Goal: Complete application form

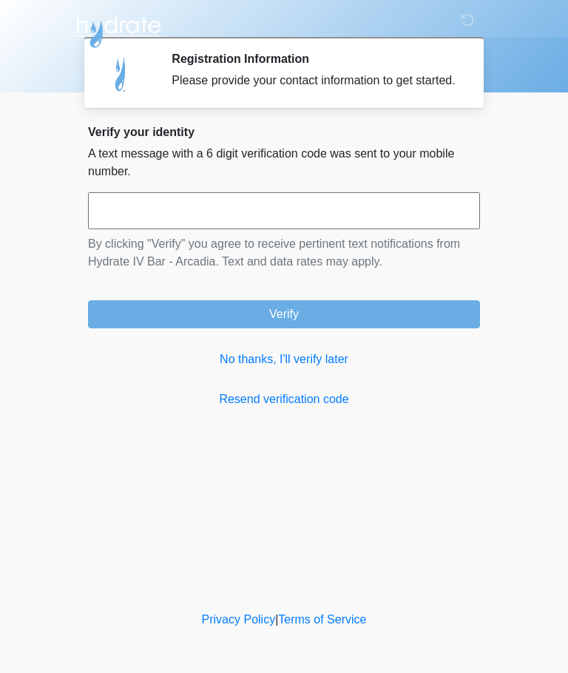
click at [130, 213] on input "text" at bounding box center [284, 210] width 392 height 37
click at [237, 365] on link "No thanks, I'll verify later" at bounding box center [284, 360] width 392 height 18
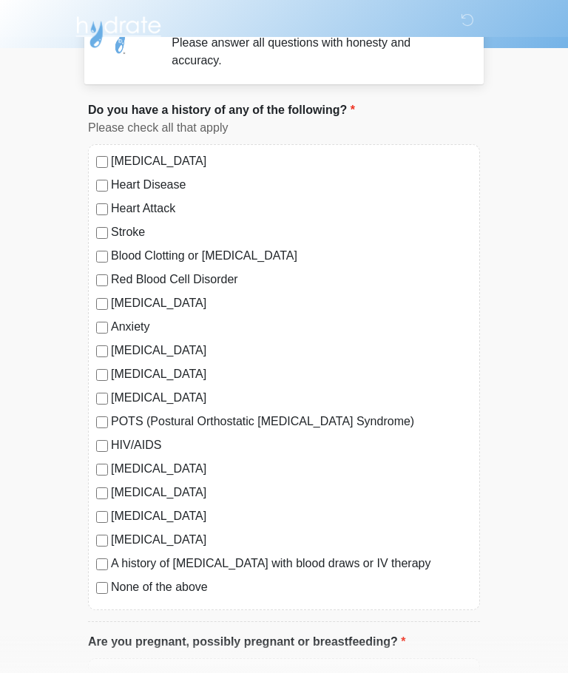
scroll to position [50, 0]
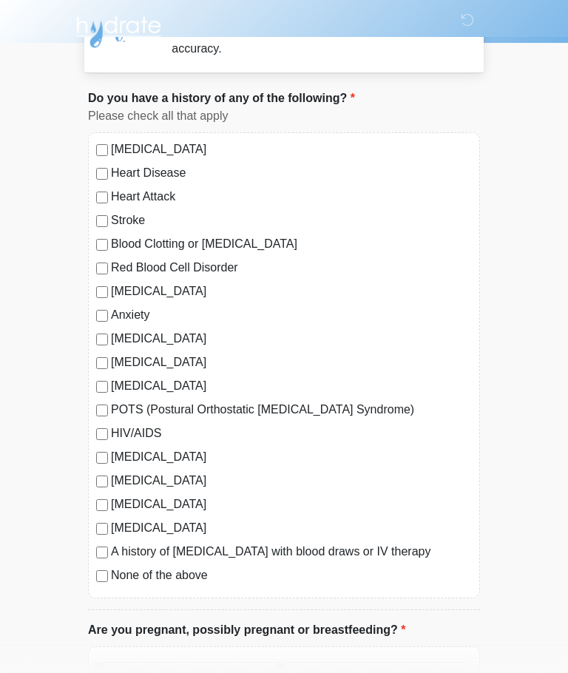
click at [92, 566] on div "[MEDICAL_DATA] Heart Disease Heart Attack Stroke Blood Clotting or [MEDICAL_DAT…" at bounding box center [284, 365] width 392 height 466
click at [75, 563] on div "‎ ‎ ‎ ‎ Medical History Questions Please answer all questions with honesty and …" at bounding box center [284, 668] width 444 height 1407
click at [92, 559] on div "[MEDICAL_DATA] Heart Disease Heart Attack Stroke Blood Clotting or [MEDICAL_DAT…" at bounding box center [284, 365] width 392 height 466
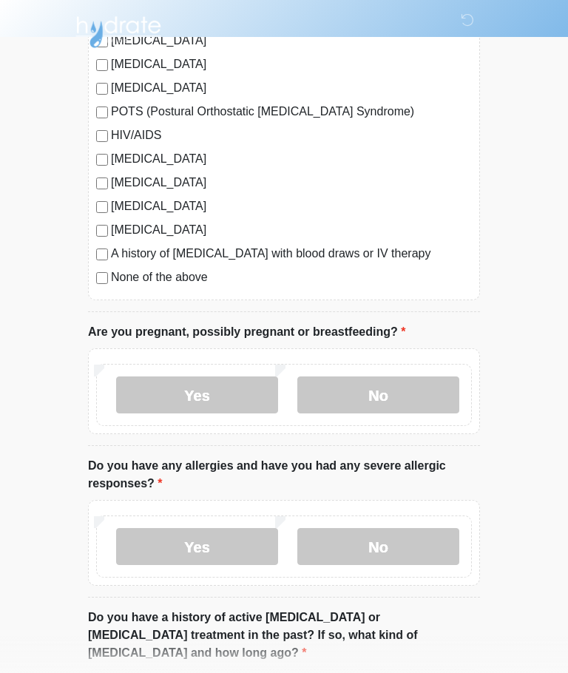
scroll to position [349, 0]
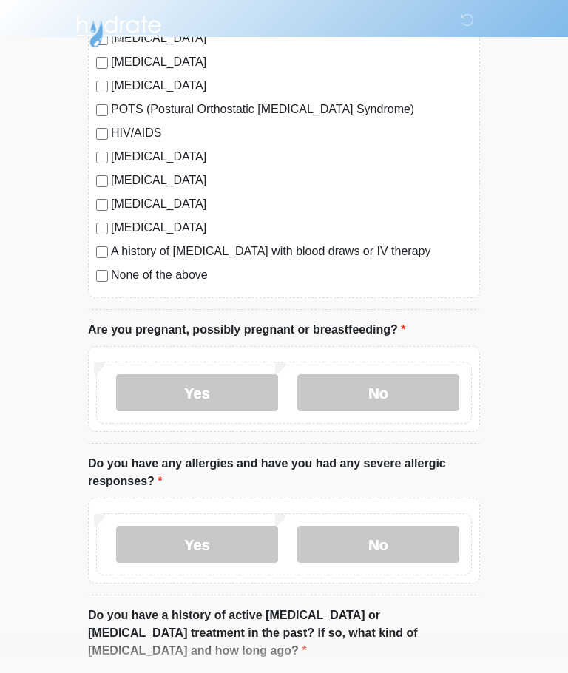
click at [340, 385] on label "No" at bounding box center [378, 393] width 162 height 37
click at [424, 539] on label "No" at bounding box center [378, 544] width 162 height 37
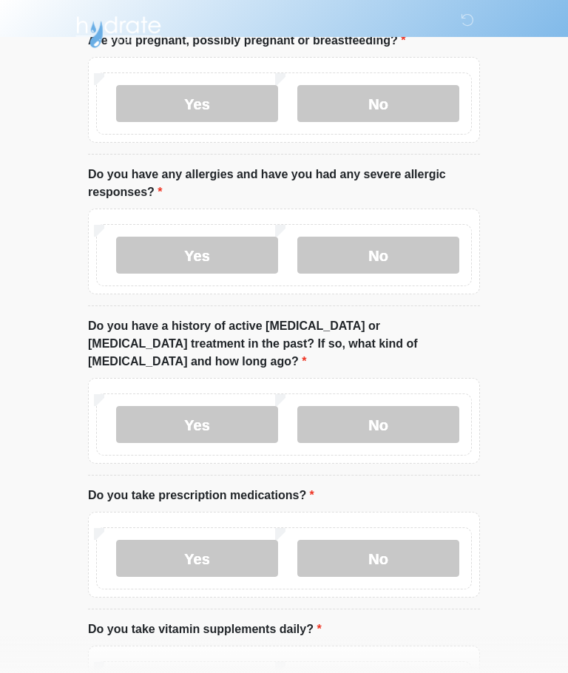
scroll to position [643, 0]
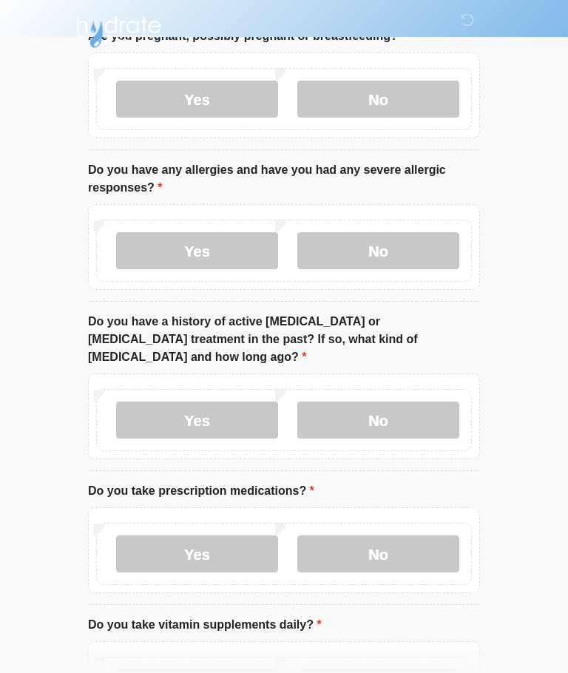
click at [424, 402] on label "No" at bounding box center [378, 420] width 162 height 37
click at [421, 535] on label "No" at bounding box center [378, 553] width 162 height 37
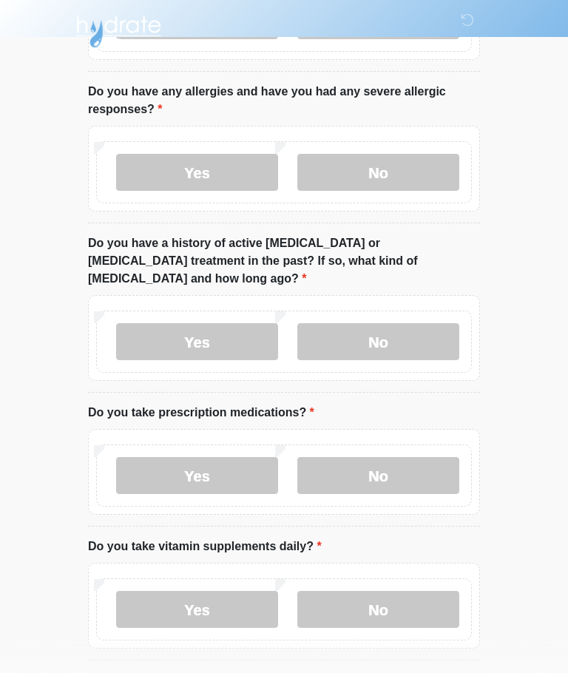
scroll to position [758, 0]
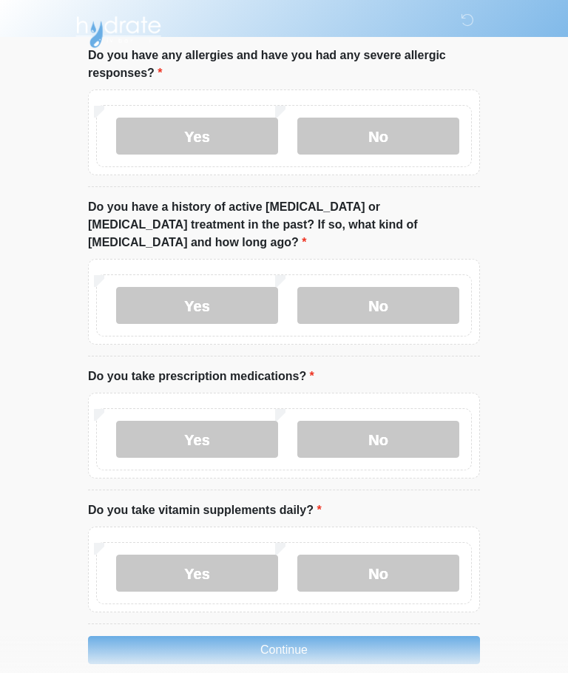
click at [161, 555] on label "Yes" at bounding box center [197, 573] width 162 height 37
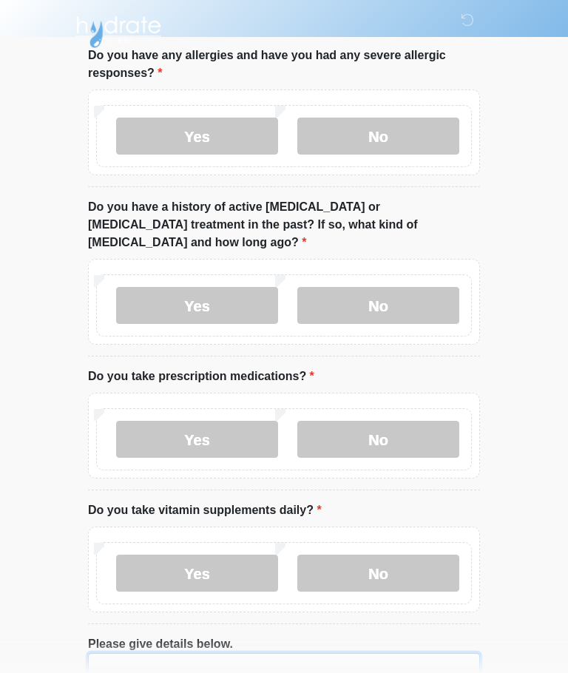
click at [98, 653] on textarea "Please give details below." at bounding box center [284, 685] width 392 height 64
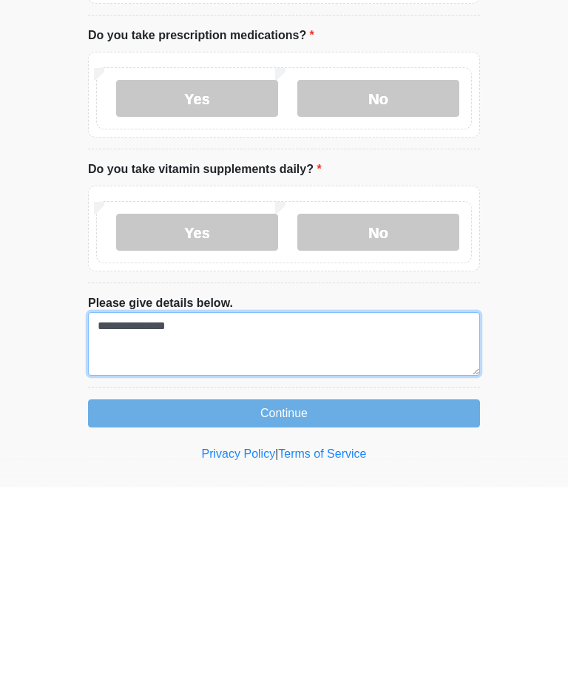
type textarea "**********"
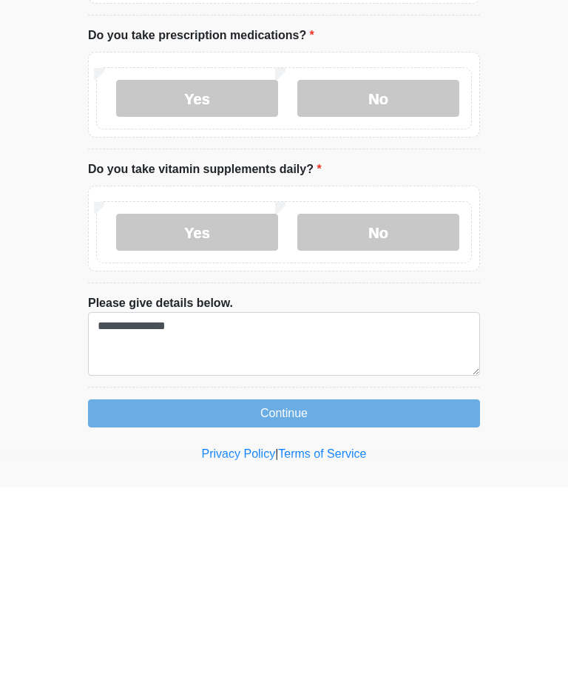
click at [135, 585] on button "Continue" at bounding box center [284, 599] width 392 height 28
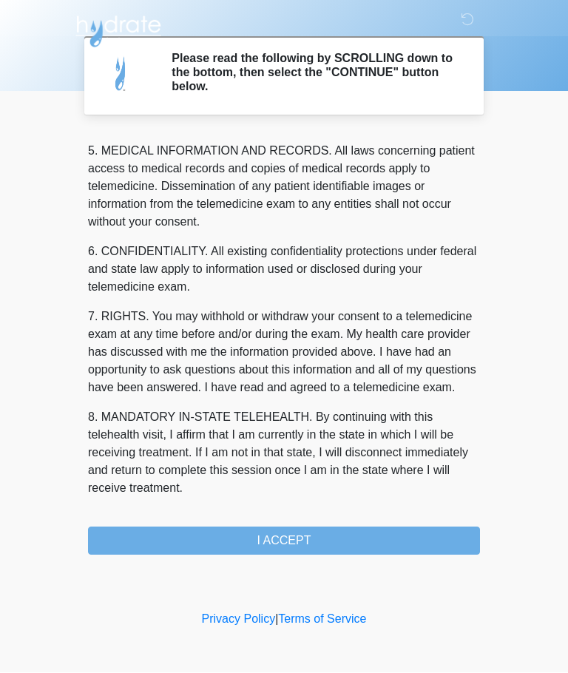
scroll to position [481, 0]
click at [436, 519] on div "1. PURPOSE. The purpose of this form is to obtain your consent for a telemedici…" at bounding box center [284, 343] width 392 height 423
click at [361, 529] on button "I ACCEPT" at bounding box center [284, 541] width 392 height 28
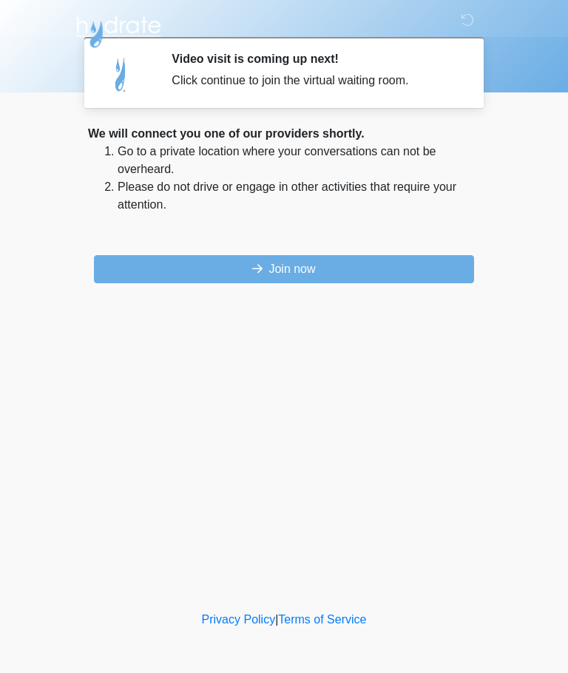
click at [126, 256] on button "Join now" at bounding box center [284, 269] width 380 height 28
